Goal: Task Accomplishment & Management: Complete application form

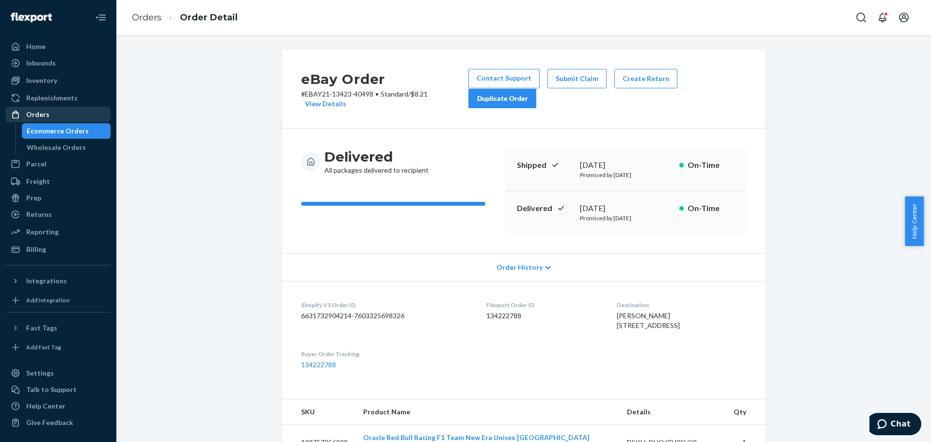
click at [57, 110] on div "Orders" at bounding box center [58, 115] width 103 height 14
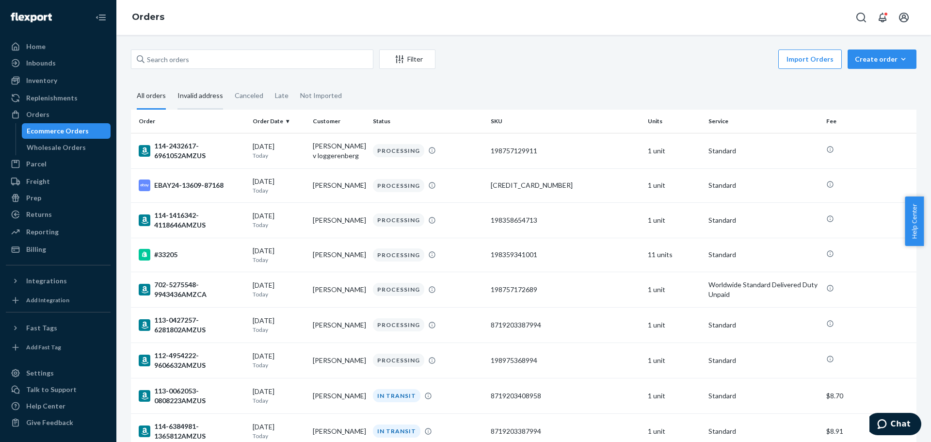
click at [193, 92] on div "Invalid address" at bounding box center [201, 96] width 46 height 27
click at [172, 83] on input "Invalid address" at bounding box center [172, 83] width 0 height 0
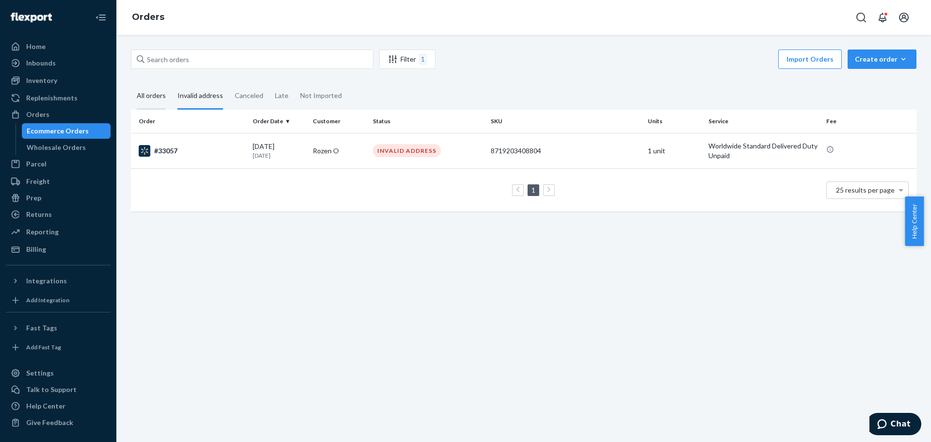
click at [161, 100] on div "All orders" at bounding box center [151, 96] width 29 height 27
click at [131, 83] on input "All orders" at bounding box center [131, 83] width 0 height 0
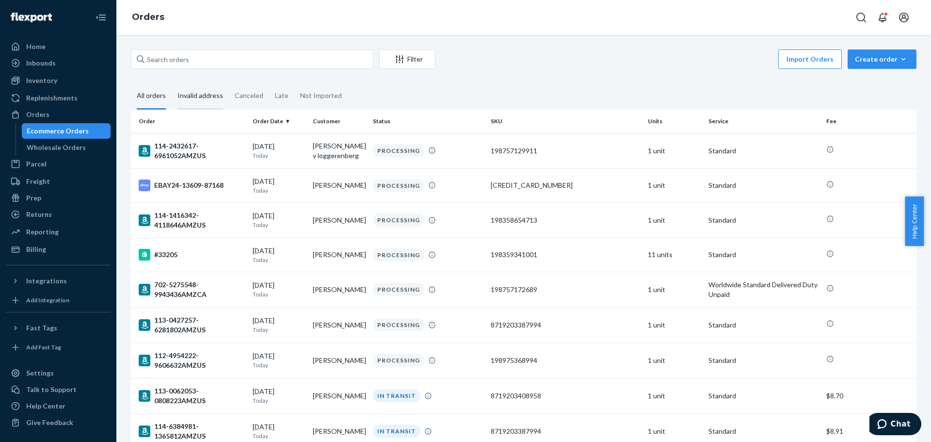
click at [192, 102] on div "Invalid address" at bounding box center [201, 96] width 46 height 27
click at [172, 83] on input "Invalid address" at bounding box center [172, 83] width 0 height 0
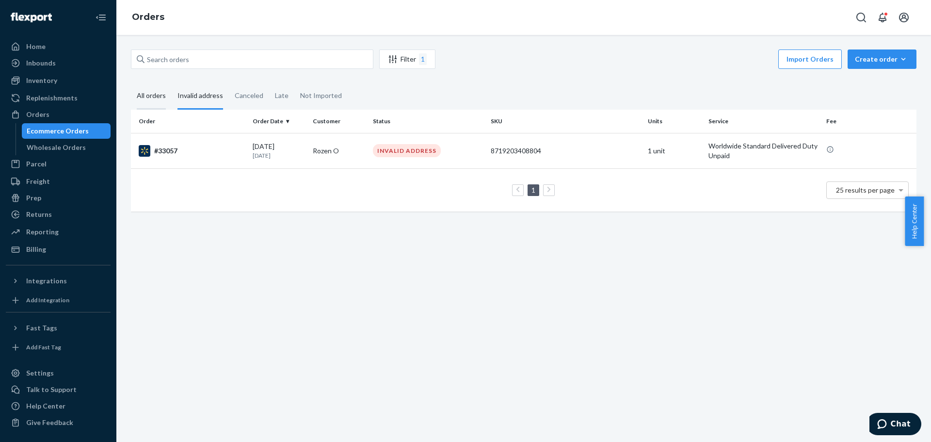
click at [166, 96] on div "All orders" at bounding box center [151, 96] width 41 height 27
click at [131, 83] on input "All orders" at bounding box center [131, 83] width 0 height 0
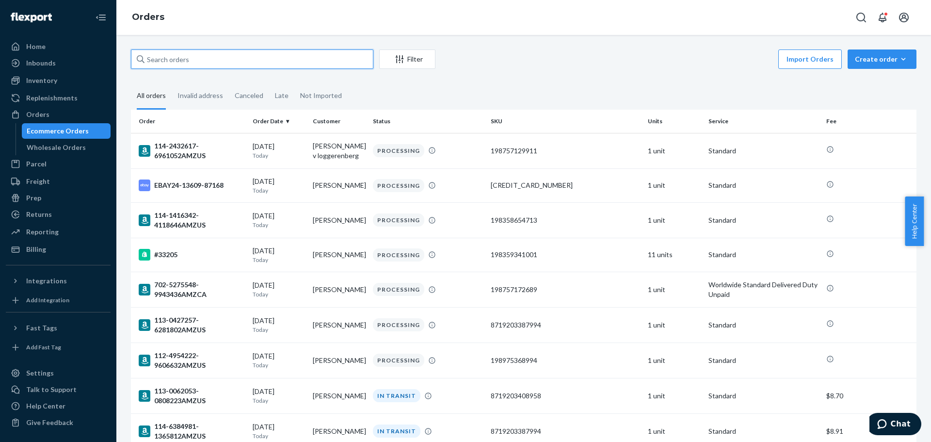
click at [204, 55] on input "text" at bounding box center [252, 58] width 243 height 19
paste input "111-0051573-3105831AMZUS"
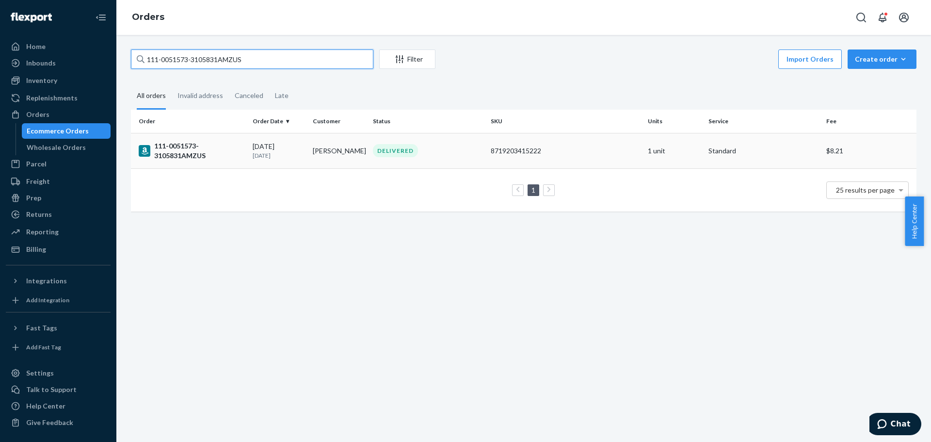
type input "111-0051573-3105831AMZUS"
click at [222, 157] on div "111-0051573-3105831AMZUS" at bounding box center [192, 150] width 106 height 19
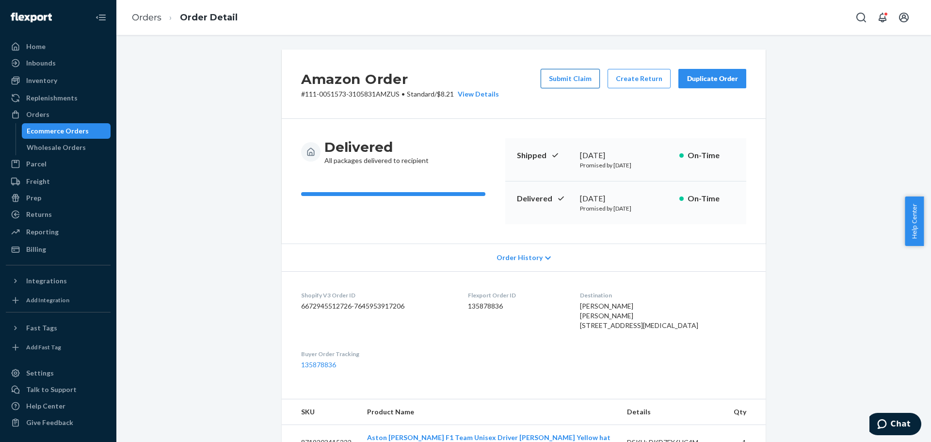
click at [575, 84] on button "Submit Claim" at bounding box center [570, 78] width 59 height 19
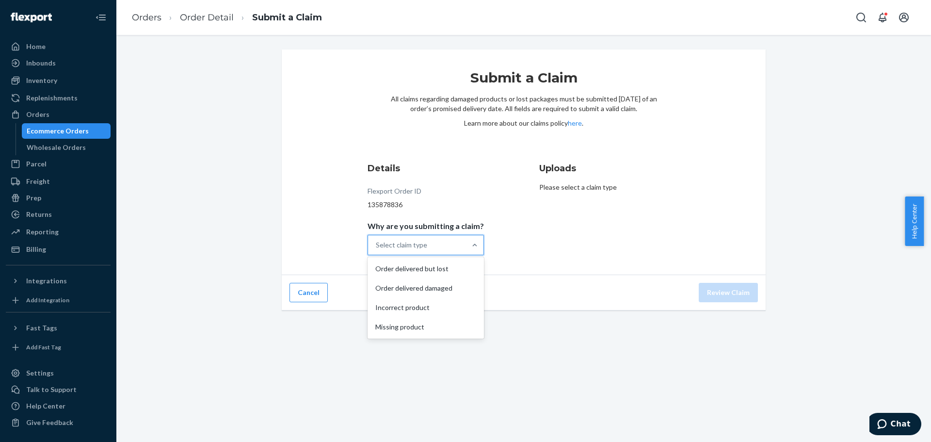
click at [429, 248] on div "Select claim type" at bounding box center [417, 244] width 98 height 19
click at [377, 248] on input "Why are you submitting a claim? option Order delivered but lost focused, 1 of 4…" at bounding box center [376, 245] width 1 height 10
click at [473, 260] on div "Order delivered but lost" at bounding box center [426, 268] width 113 height 19
click at [377, 250] on input "Why are you submitting a claim? option Order delivered but lost focused, 1 of 4…" at bounding box center [376, 245] width 1 height 10
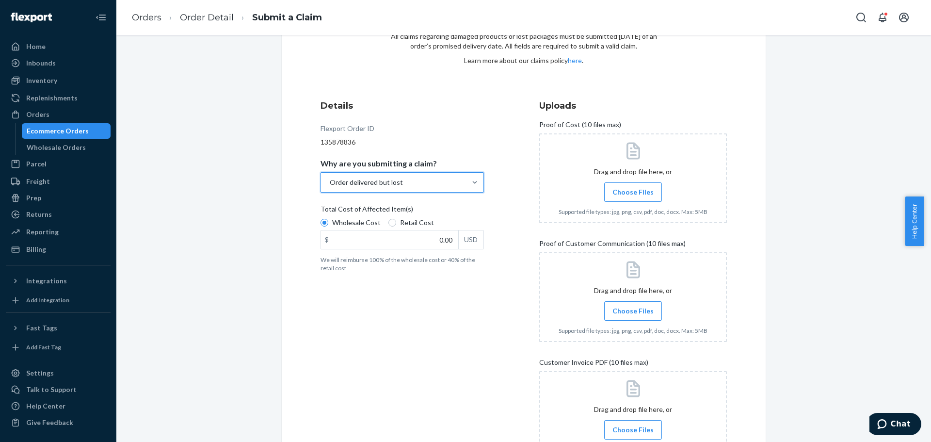
scroll to position [97, 0]
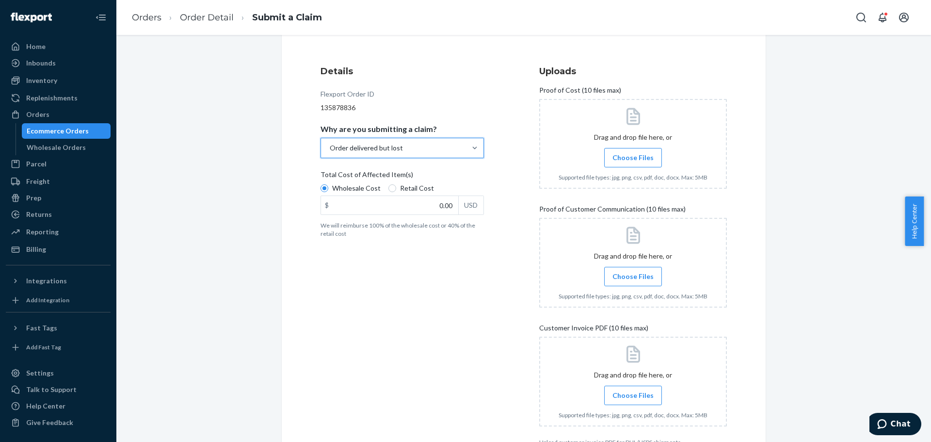
click at [423, 189] on span "Retail Cost" at bounding box center [417, 188] width 34 height 10
click at [396, 189] on input "Retail Cost" at bounding box center [393, 188] width 8 height 8
radio input "true"
radio input "false"
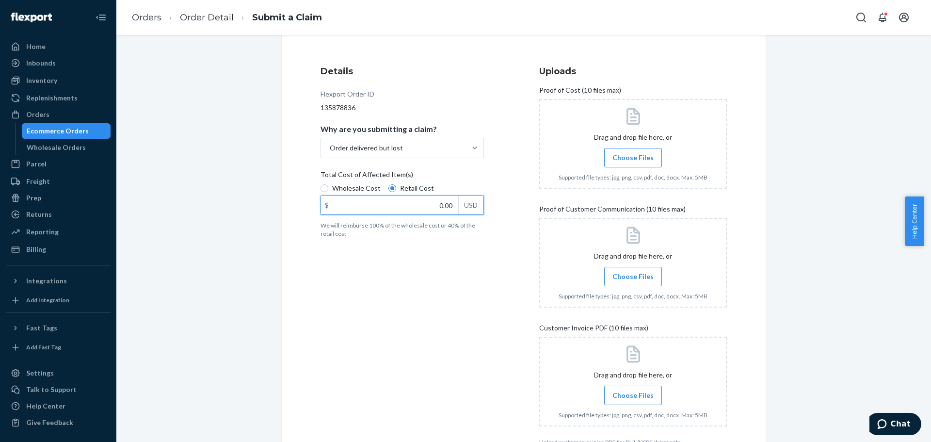
click at [399, 209] on input "0.00" at bounding box center [389, 205] width 137 height 18
type input "2.00"
type input "37.80"
click at [419, 277] on div "Details Flexport Order ID 135878836 Why are you submitting a claim? Order deliv…" at bounding box center [415, 255] width 188 height 393
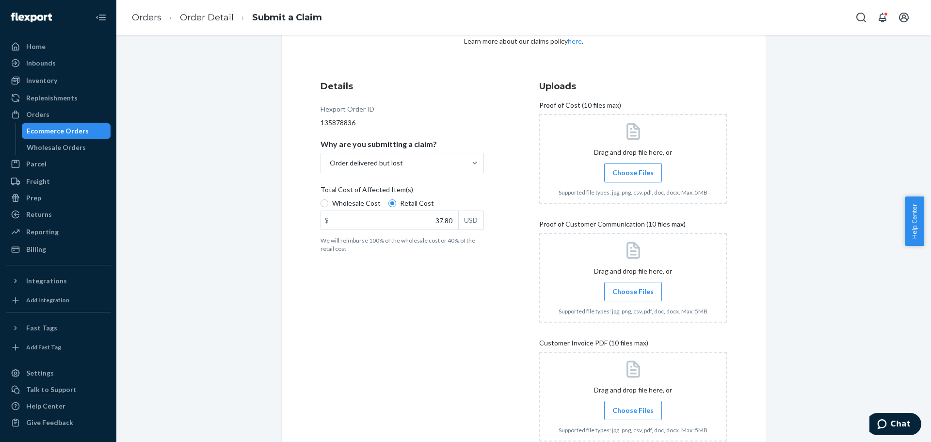
scroll to position [60, 0]
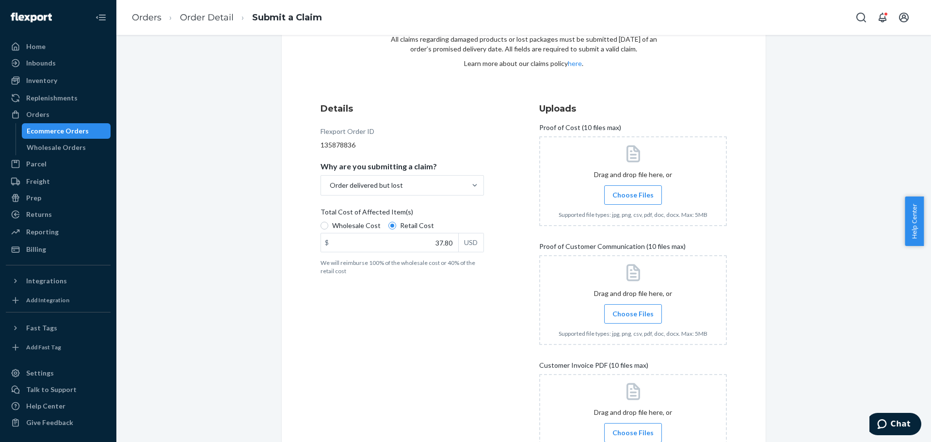
click at [633, 195] on span "Choose Files" at bounding box center [633, 195] width 41 height 10
click at [633, 195] on input "Choose Files" at bounding box center [633, 195] width 0 height 11
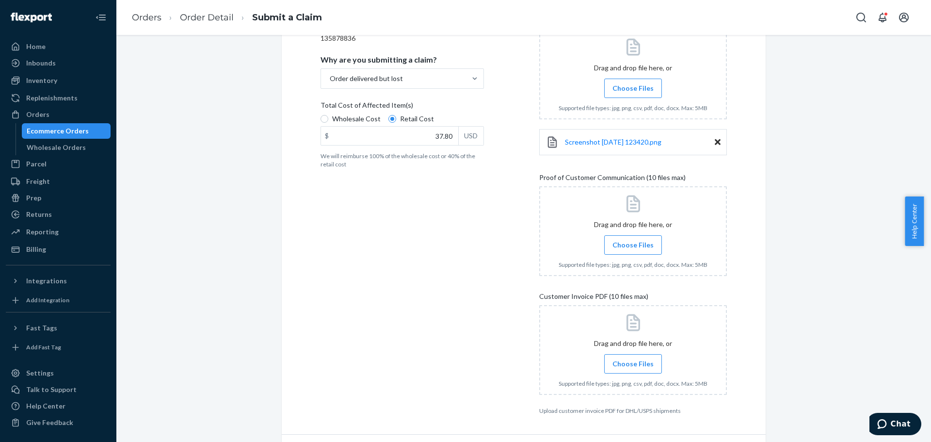
scroll to position [195, 0]
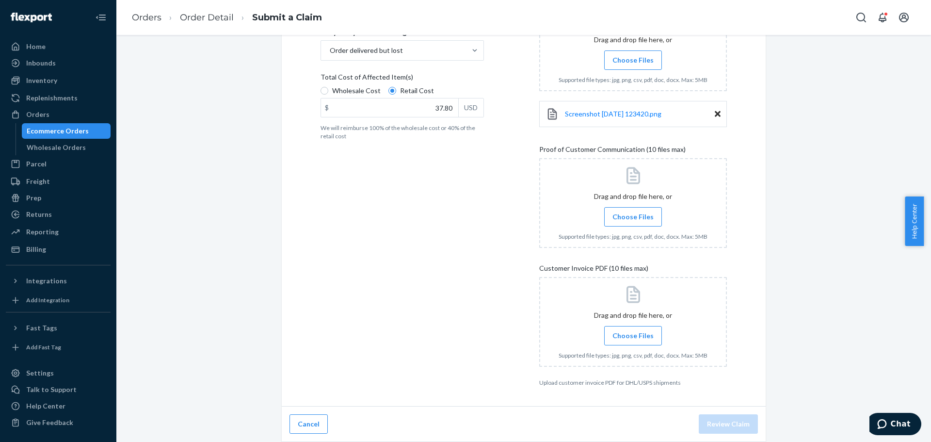
click at [637, 347] on div at bounding box center [633, 322] width 188 height 90
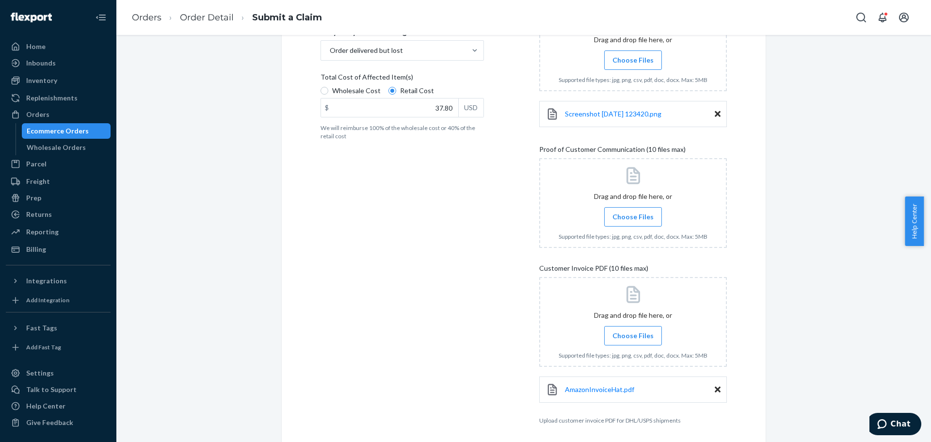
click at [632, 214] on span "Choose Files" at bounding box center [633, 217] width 41 height 10
click at [633, 214] on input "Choose Files" at bounding box center [633, 216] width 0 height 11
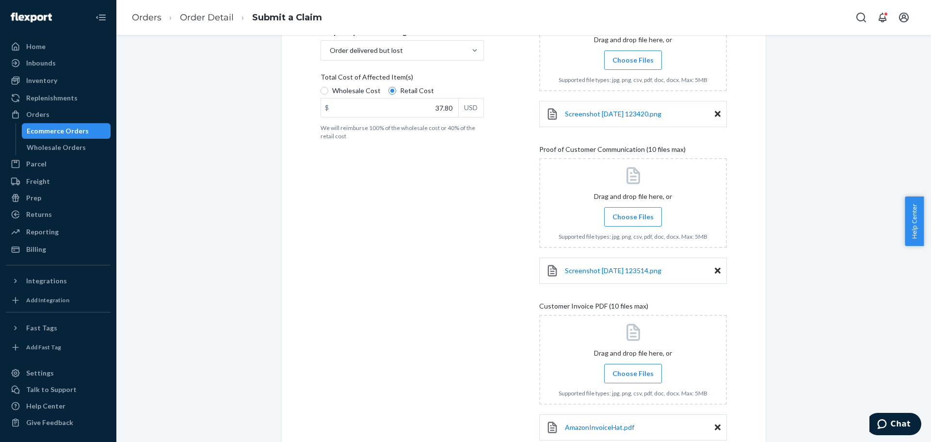
click at [643, 222] on label "Choose Files" at bounding box center [633, 216] width 58 height 19
click at [633, 222] on input "Choose Files" at bounding box center [633, 216] width 0 height 11
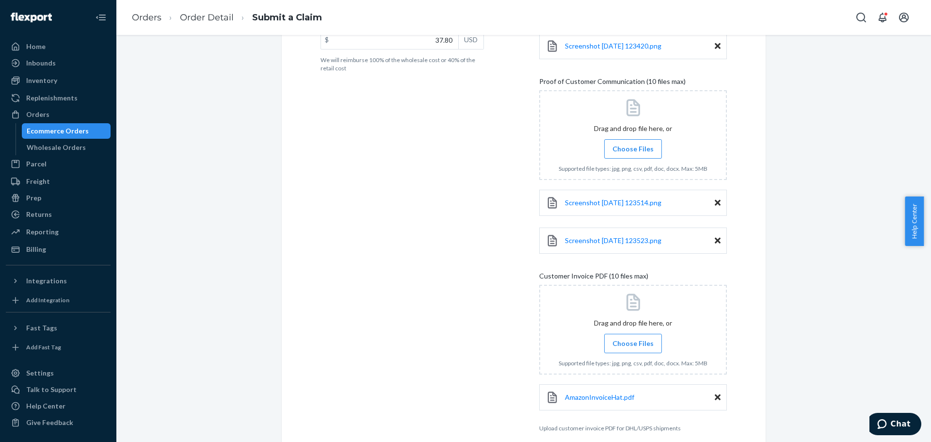
scroll to position [308, 0]
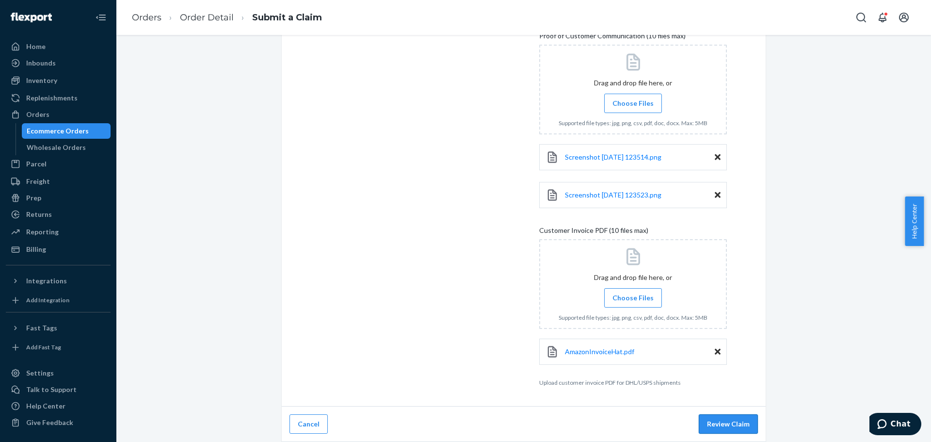
click at [724, 426] on button "Review Claim" at bounding box center [728, 423] width 59 height 19
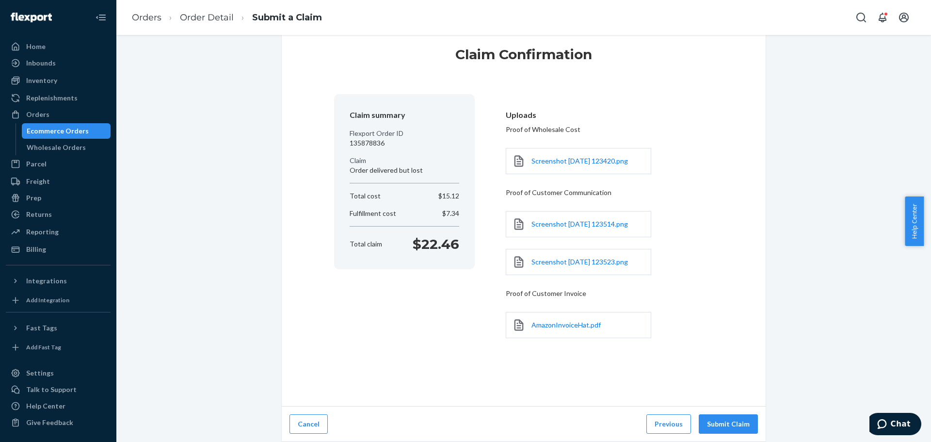
scroll to position [23, 0]
click at [724, 426] on button "Submit Claim" at bounding box center [728, 423] width 59 height 19
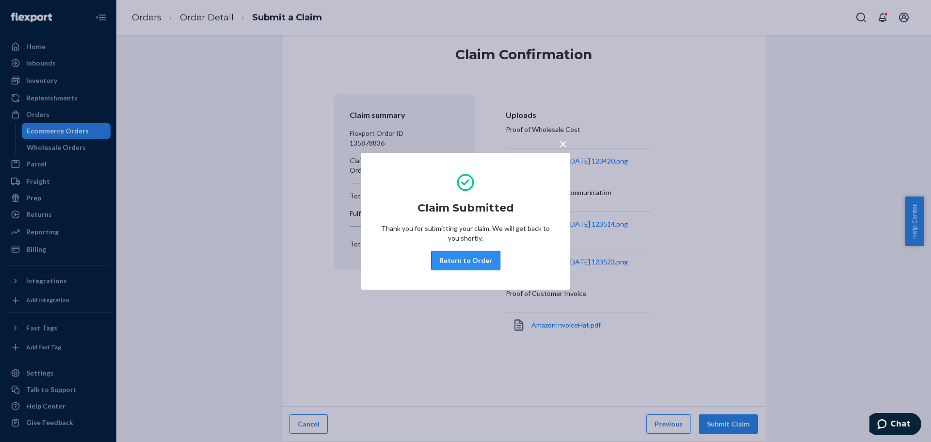
click at [495, 265] on button "Return to Order" at bounding box center [465, 260] width 69 height 19
